Goal: Book appointment/travel/reservation

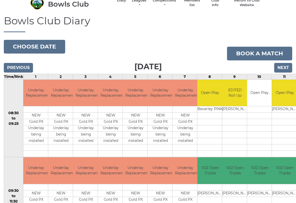
scroll to position [24, 0]
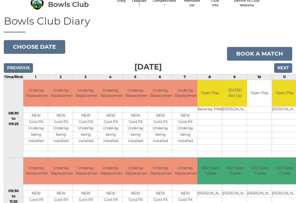
click at [285, 68] on input "Next" at bounding box center [283, 68] width 18 height 10
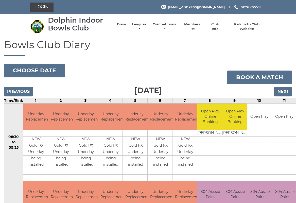
click at [286, 91] on input "Next" at bounding box center [283, 92] width 18 height 10
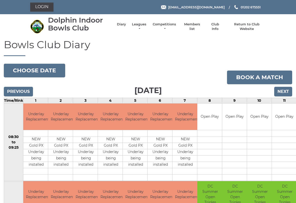
scroll to position [1, 0]
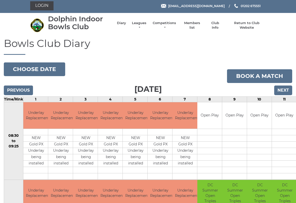
click at [285, 90] on input "Next" at bounding box center [283, 90] width 18 height 10
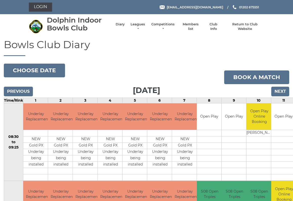
scroll to position [1, 0]
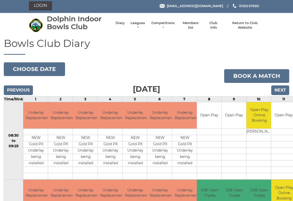
click at [282, 88] on input "Next" at bounding box center [281, 90] width 18 height 10
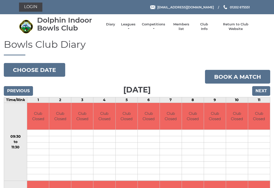
click at [263, 89] on input "Next" at bounding box center [261, 91] width 18 height 10
click at [265, 88] on input "Next" at bounding box center [261, 91] width 18 height 10
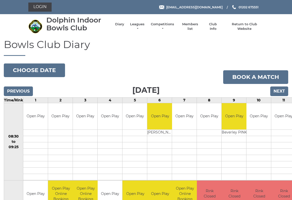
click at [282, 90] on input "Next" at bounding box center [280, 92] width 18 height 10
